Goal: Information Seeking & Learning: Learn about a topic

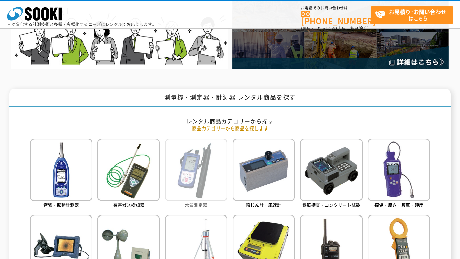
scroll to position [246, 0]
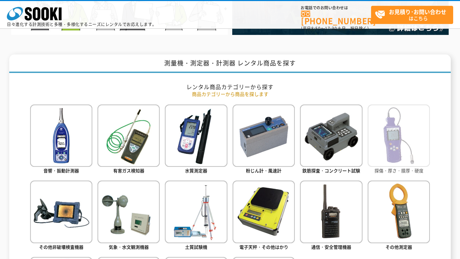
click at [403, 156] on img at bounding box center [399, 135] width 62 height 62
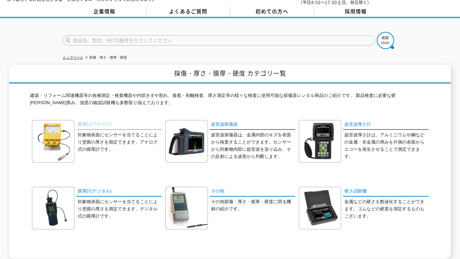
scroll to position [34, 0]
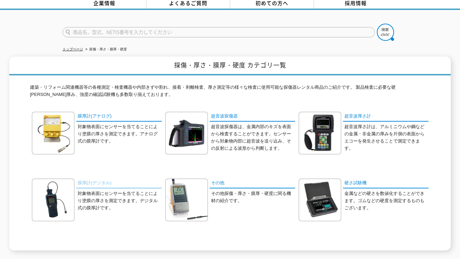
click at [84, 180] on link "膜厚計(デジタル)" at bounding box center [119, 183] width 86 height 10
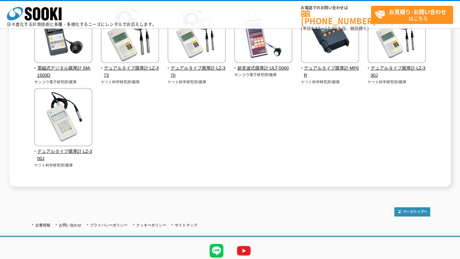
scroll to position [299, 0]
